Goal: Task Accomplishment & Management: Use online tool/utility

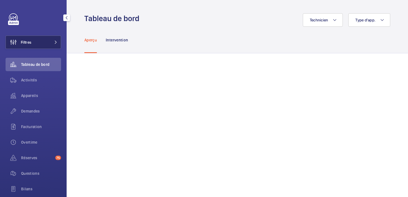
click at [37, 38] on button "Filtres" at bounding box center [33, 41] width 55 height 13
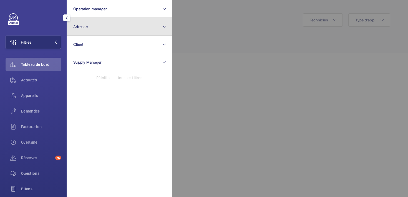
click at [92, 27] on button "Adresse" at bounding box center [119, 27] width 105 height 18
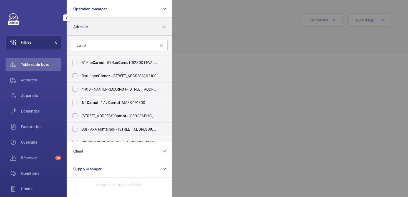
type input "carnot"
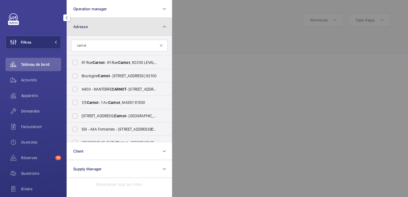
click at [92, 29] on button "Adresse" at bounding box center [119, 27] width 105 height 18
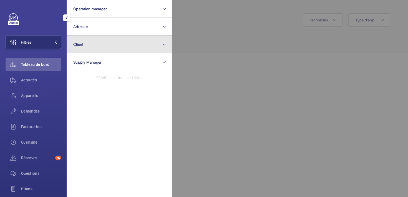
click at [86, 45] on button "Client" at bounding box center [119, 44] width 105 height 18
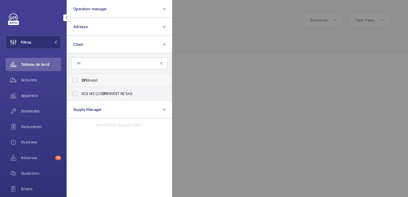
type input "ofi"
click at [96, 80] on span "OFI Invest" at bounding box center [120, 80] width 76 height 6
click at [80, 80] on input "OFI Invest" at bounding box center [74, 80] width 11 height 11
checkbox input "true"
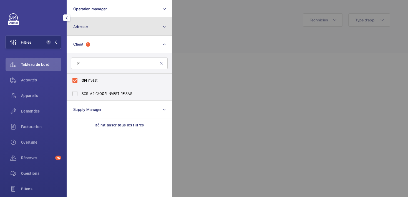
click at [99, 29] on button "Adresse" at bounding box center [119, 27] width 105 height 18
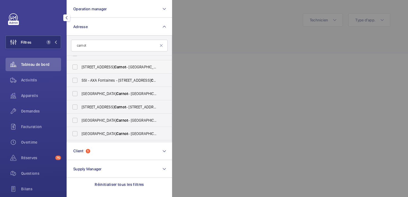
scroll to position [53, 0]
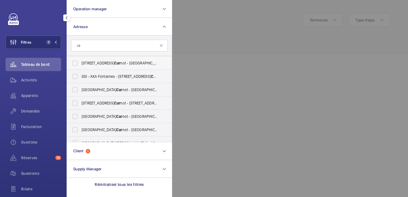
type input "c"
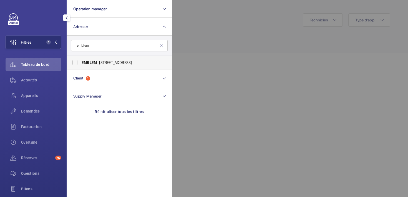
type input "emblem"
click at [94, 60] on span "EMBLEM" at bounding box center [89, 62] width 15 height 4
click at [80, 60] on input "EMBLEM - [STREET_ADDRESS]" at bounding box center [74, 62] width 11 height 11
checkbox input "true"
click at [191, 86] on div at bounding box center [376, 98] width 408 height 197
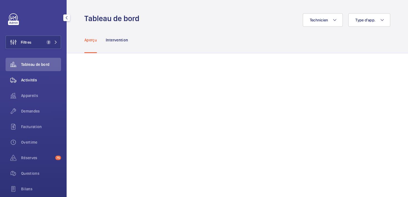
click at [33, 83] on div "Activités" at bounding box center [33, 79] width 55 height 13
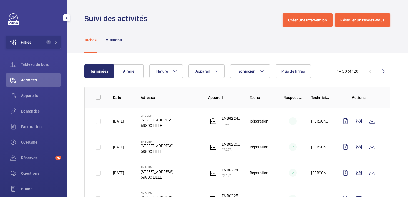
click at [66, 19] on mat-icon "button" at bounding box center [66, 18] width 7 height 4
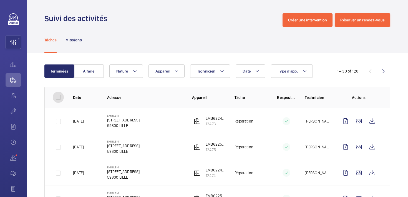
click at [60, 98] on input "checkbox" at bounding box center [58, 96] width 11 height 11
checkbox input "true"
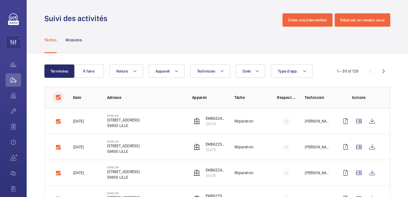
checkbox input "true"
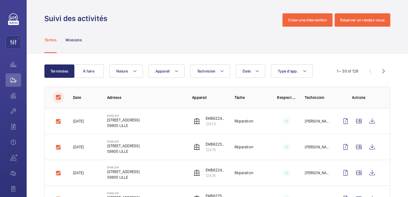
checkbox input "true"
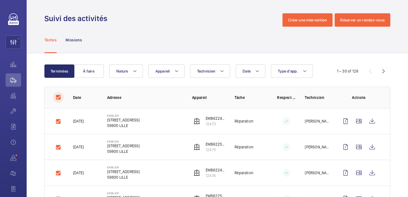
checkbox input "true"
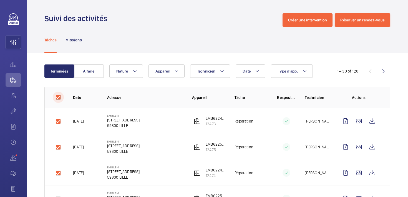
checkbox input "true"
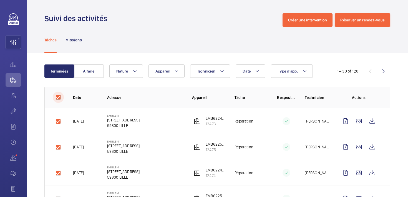
checkbox input "true"
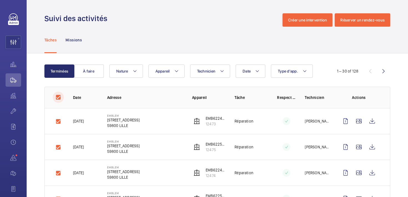
checkbox input "true"
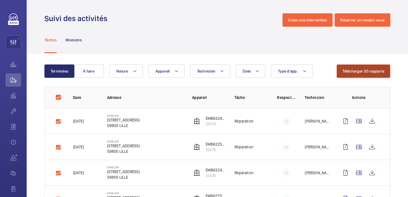
click at [354, 71] on button "Télécharger 30 rapports" at bounding box center [363, 70] width 54 height 13
click at [329, 77] on div "Date Technicien Appareil Type d'app. Nature" at bounding box center [222, 70] width 227 height 13
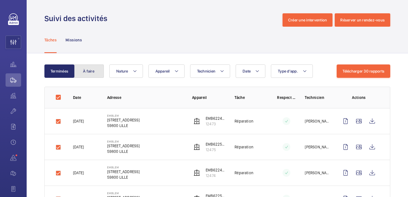
click at [90, 70] on button "À faire" at bounding box center [89, 70] width 30 height 13
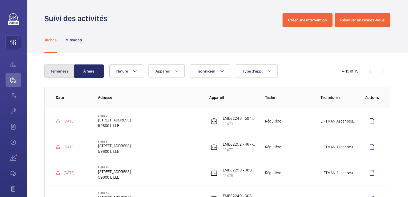
click at [61, 73] on button "Terminées" at bounding box center [59, 70] width 30 height 13
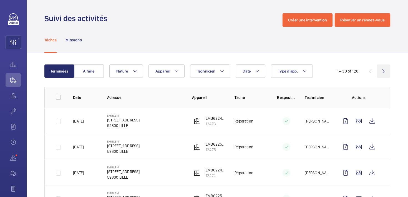
click at [384, 72] on wm-front-icon-button at bounding box center [383, 70] width 13 height 13
click at [59, 98] on input "checkbox" at bounding box center [58, 96] width 11 height 11
checkbox input "true"
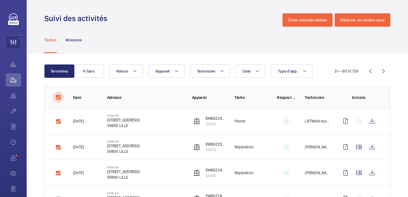
checkbox input "true"
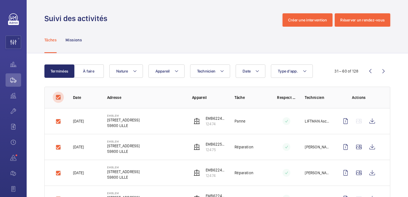
checkbox input "true"
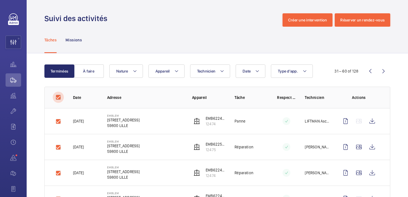
checkbox input "true"
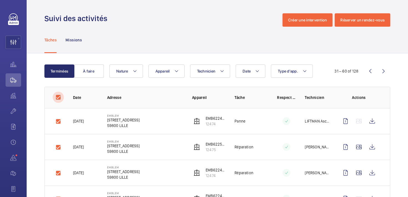
checkbox input "true"
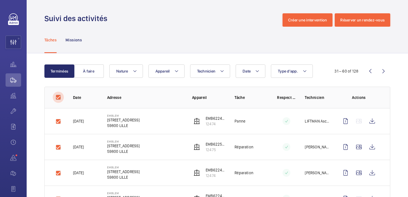
checkbox input "true"
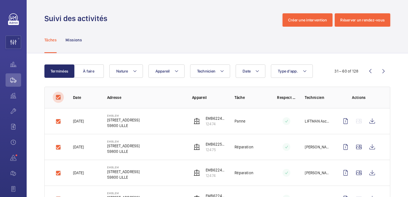
checkbox input "true"
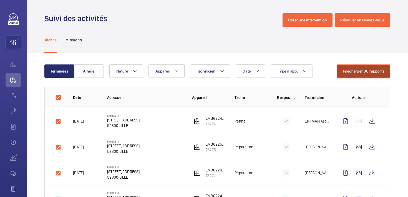
click at [364, 70] on button "Télécharger 30 rapports" at bounding box center [363, 70] width 54 height 13
click at [58, 96] on input "checkbox" at bounding box center [58, 96] width 11 height 11
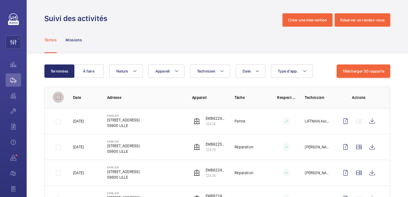
checkbox input "false"
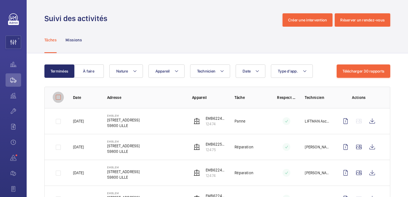
checkbox input "false"
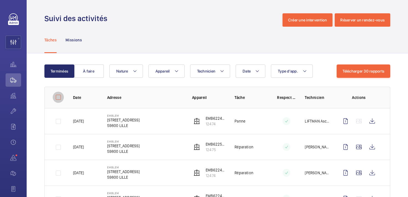
checkbox input "false"
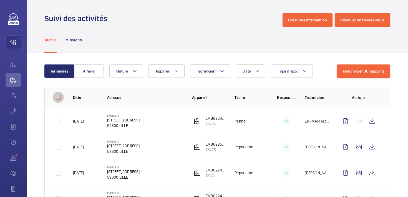
checkbox input "false"
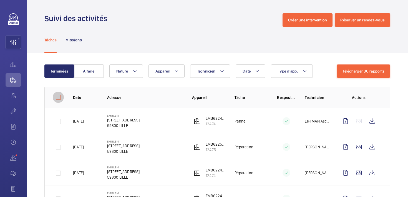
checkbox input "false"
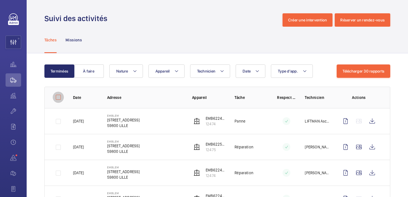
checkbox input "false"
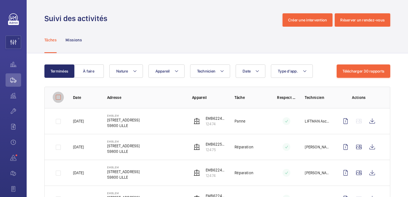
checkbox input "false"
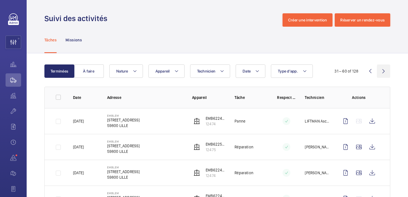
click at [385, 71] on wm-front-icon-button at bounding box center [383, 70] width 13 height 13
click at [59, 97] on input "checkbox" at bounding box center [58, 96] width 11 height 11
checkbox input "true"
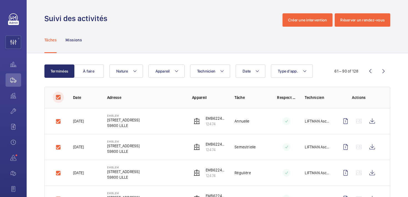
checkbox input "true"
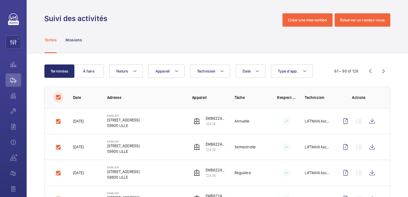
checkbox input "true"
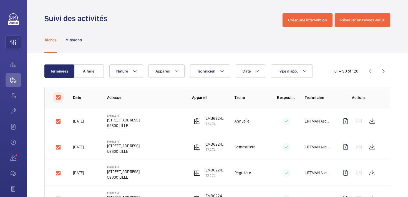
checkbox input "true"
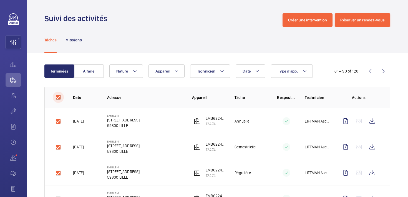
checkbox input "true"
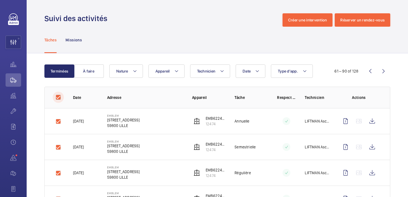
checkbox input "true"
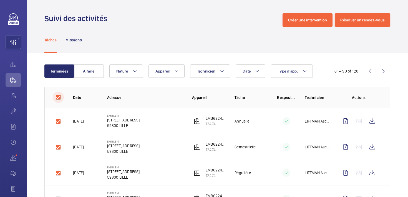
checkbox input "true"
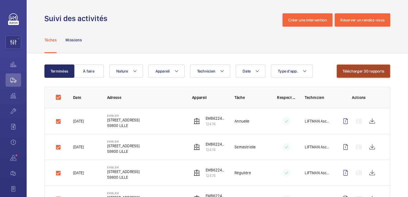
click at [346, 72] on button "Télécharger 30 rapports" at bounding box center [363, 70] width 54 height 13
click at [59, 96] on input "checkbox" at bounding box center [58, 96] width 11 height 11
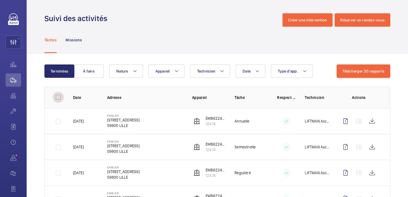
checkbox input "false"
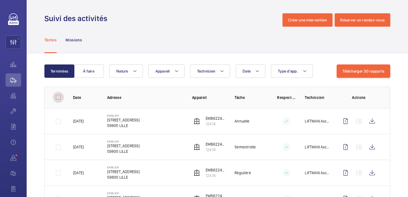
checkbox input "false"
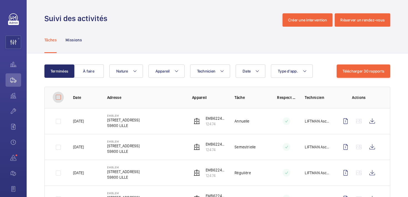
checkbox input "false"
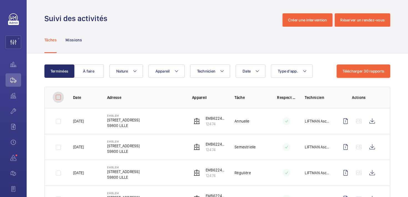
checkbox input "false"
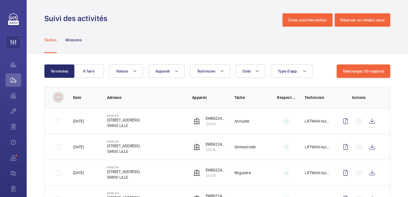
checkbox input "false"
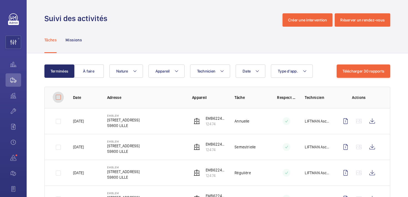
checkbox input "false"
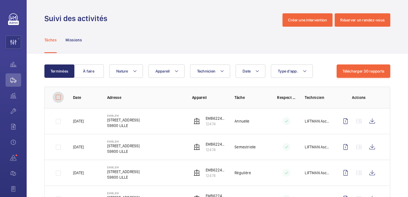
checkbox input "false"
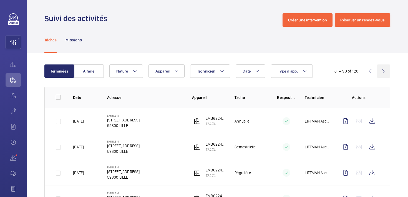
click at [384, 72] on wm-front-icon-button at bounding box center [383, 70] width 13 height 13
click at [58, 97] on input "checkbox" at bounding box center [58, 96] width 11 height 11
checkbox input "true"
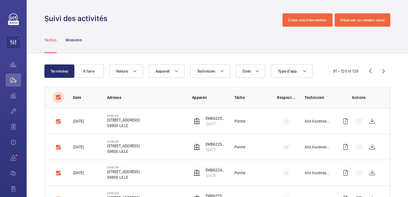
checkbox input "true"
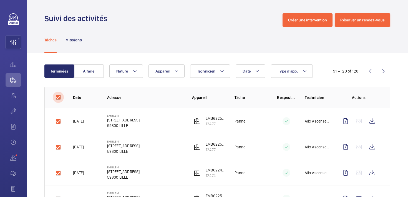
checkbox input "true"
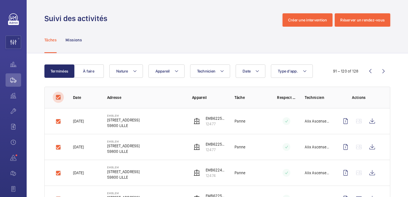
checkbox input "true"
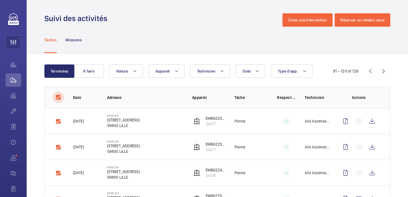
checkbox input "true"
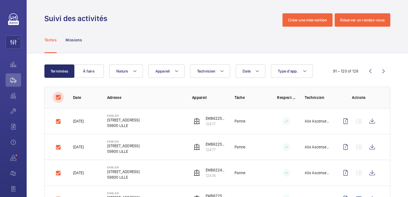
checkbox input "true"
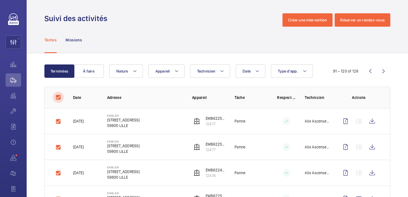
checkbox input "true"
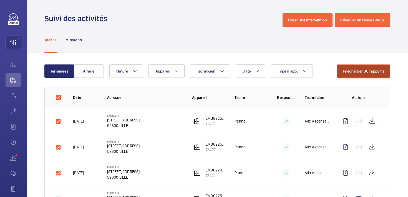
click at [345, 73] on button "Télécharger 30 rapports" at bounding box center [363, 70] width 54 height 13
click at [56, 98] on input "checkbox" at bounding box center [58, 96] width 11 height 11
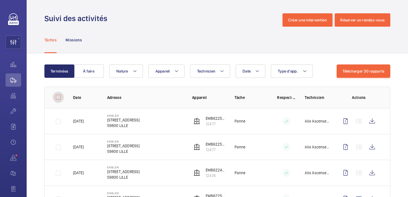
checkbox input "false"
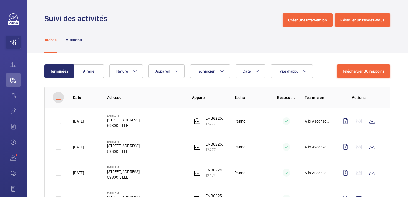
checkbox input "false"
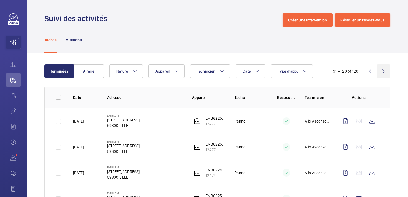
click at [381, 72] on wm-front-icon-button at bounding box center [383, 70] width 13 height 13
click at [58, 99] on input "checkbox" at bounding box center [58, 96] width 11 height 11
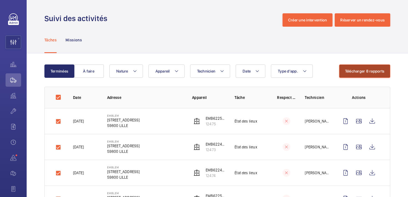
click at [362, 71] on button "Télécharger 8 rapports" at bounding box center [364, 70] width 51 height 13
